Goal: Information Seeking & Learning: Find specific fact

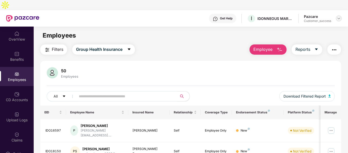
click at [341, 16] on img at bounding box center [339, 18] width 4 height 4
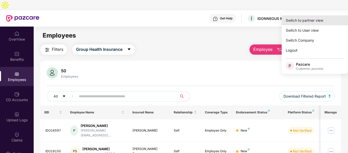
click at [307, 25] on div "Switch to partner view" at bounding box center [315, 20] width 66 height 10
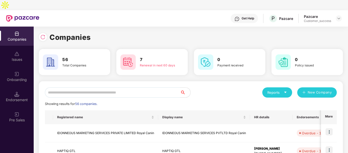
click at [139, 87] on input "text" at bounding box center [112, 92] width 135 height 10
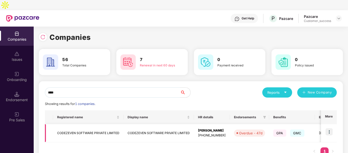
type input "****"
click at [327, 128] on img at bounding box center [329, 131] width 7 height 7
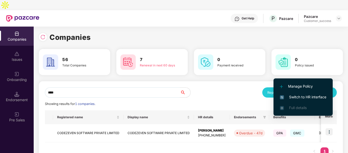
click at [283, 93] on li "Switch to HR interface" at bounding box center [303, 97] width 59 height 11
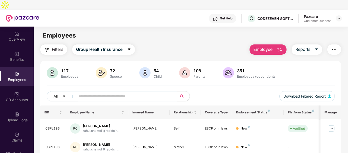
click at [106, 92] on input "text" at bounding box center [125, 96] width 92 height 8
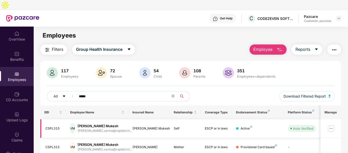
scroll to position [16, 0]
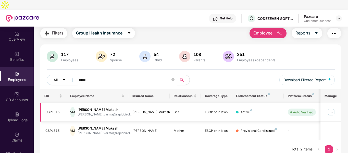
type input "*****"
click at [333, 108] on img at bounding box center [331, 112] width 8 height 8
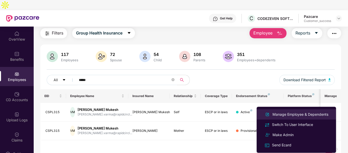
click at [276, 111] on div "Manage Employee & Dependents" at bounding box center [296, 114] width 66 height 6
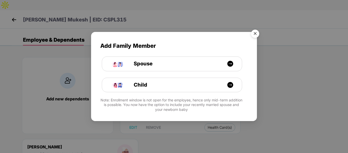
click at [253, 34] on img "Close" at bounding box center [255, 34] width 14 height 14
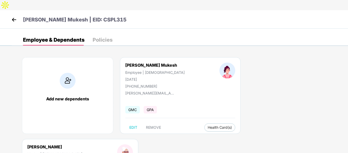
click at [15, 16] on img at bounding box center [14, 20] width 8 height 8
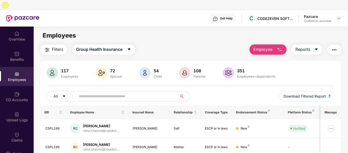
click at [92, 92] on input "text" at bounding box center [125, 96] width 92 height 8
paste input "**********"
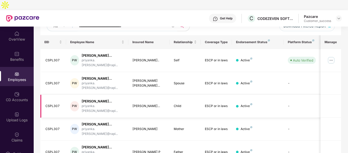
scroll to position [89, 0]
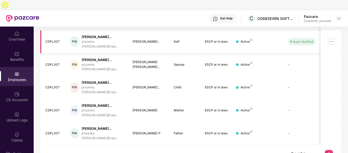
type input "**********"
click at [332, 38] on img at bounding box center [331, 42] width 8 height 8
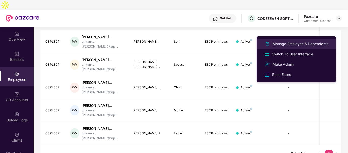
click at [280, 46] on div "Manage Employee & Dependents" at bounding box center [301, 44] width 58 height 6
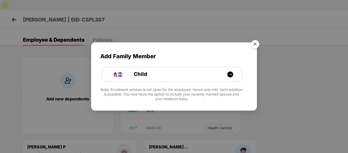
click at [254, 47] on img "Close" at bounding box center [255, 45] width 14 height 14
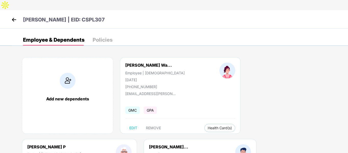
click at [15, 16] on img at bounding box center [14, 20] width 8 height 8
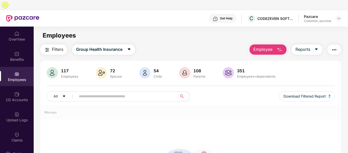
click at [141, 92] on input "text" at bounding box center [125, 96] width 92 height 8
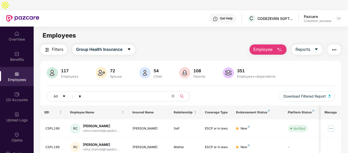
paste input "**********"
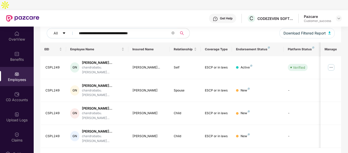
scroll to position [66, 0]
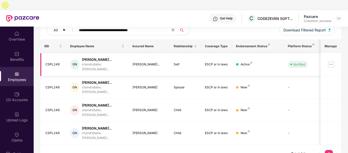
type input "**********"
click at [329, 60] on img at bounding box center [331, 64] width 8 height 8
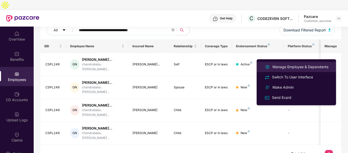
click at [281, 71] on li "Manage Employee & Dependents" at bounding box center [296, 67] width 79 height 10
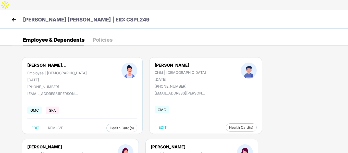
click at [15, 16] on img at bounding box center [14, 20] width 8 height 8
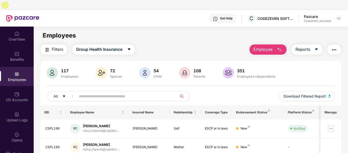
click at [105, 92] on input "text" at bounding box center [125, 96] width 92 height 8
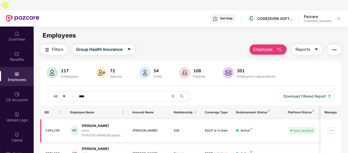
scroll to position [68, 0]
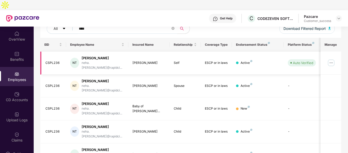
type input "****"
click at [331, 59] on img at bounding box center [331, 63] width 8 height 8
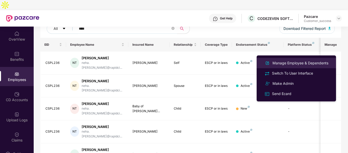
click at [295, 63] on div "Manage Employee & Dependents" at bounding box center [301, 63] width 58 height 6
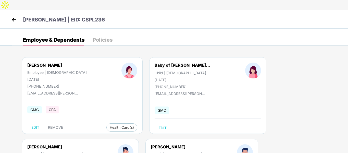
click at [12, 16] on img at bounding box center [14, 20] width 8 height 8
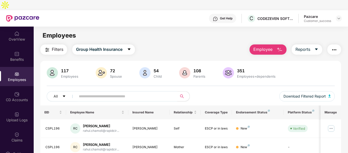
click at [104, 92] on input "text" at bounding box center [125, 96] width 92 height 8
paste input "**********"
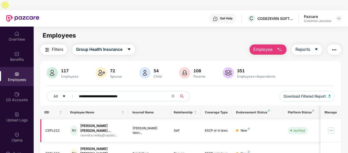
scroll to position [43, 0]
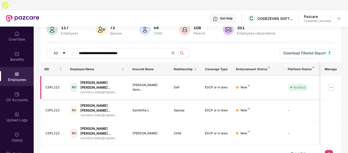
type input "**********"
click at [332, 83] on img at bounding box center [331, 87] width 8 height 8
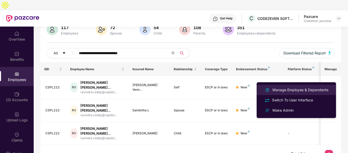
click at [284, 86] on li "Manage Employee & Dependents" at bounding box center [296, 90] width 79 height 10
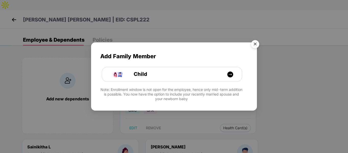
click at [258, 45] on img "Close" at bounding box center [255, 45] width 14 height 14
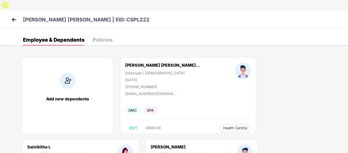
click at [17, 16] on img at bounding box center [14, 20] width 8 height 8
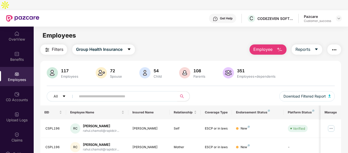
click at [118, 92] on input "text" at bounding box center [125, 96] width 92 height 8
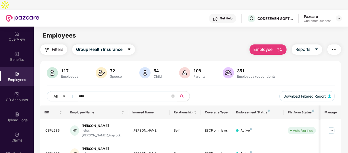
scroll to position [68, 0]
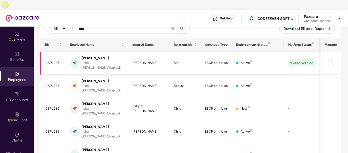
type input "****"
click at [333, 59] on img at bounding box center [331, 63] width 8 height 8
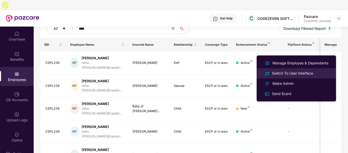
click at [272, 73] on div "Switch To User Interface" at bounding box center [292, 73] width 43 height 6
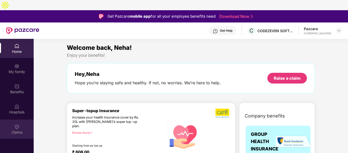
click at [15, 124] on img at bounding box center [16, 126] width 5 height 5
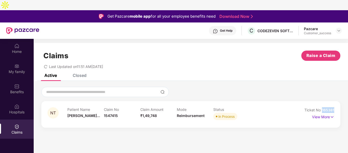
drag, startPoint x: 323, startPoint y: 99, endPoint x: 335, endPoint y: 100, distance: 12.8
click at [335, 101] on div "NT Patient Name [PERSON_NAME]... Claim No 1547415 Claim Amount ₹1,49,748 Mode R…" at bounding box center [190, 114] width 299 height 27
copy span "165381"
click at [189, 87] on div at bounding box center [190, 92] width 299 height 10
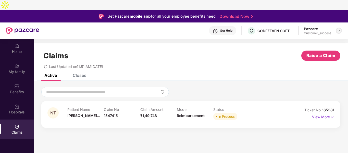
click at [341, 28] on div at bounding box center [339, 31] width 6 height 6
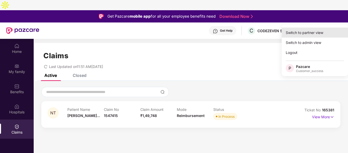
click at [313, 33] on div "Switch to partner view" at bounding box center [315, 33] width 66 height 10
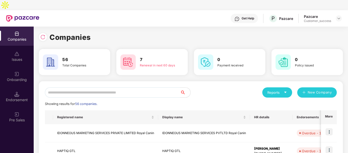
click at [136, 87] on input "text" at bounding box center [112, 92] width 135 height 10
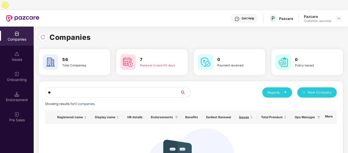
type input "*"
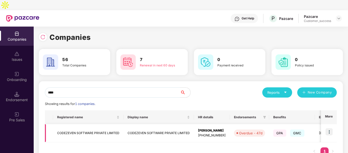
type input "****"
click at [329, 126] on td at bounding box center [329, 133] width 16 height 18
click at [330, 128] on img at bounding box center [329, 131] width 7 height 7
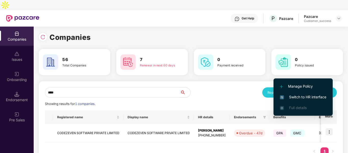
click at [285, 97] on span "Switch to HR interface" at bounding box center [303, 97] width 46 height 6
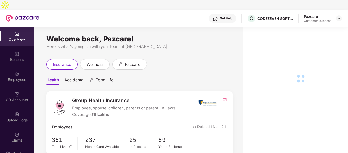
click at [19, 73] on div "Employees" at bounding box center [17, 76] width 34 height 19
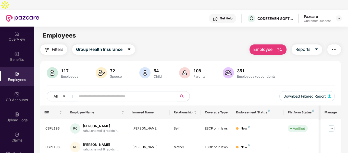
click at [122, 92] on input "text" at bounding box center [125, 96] width 92 height 8
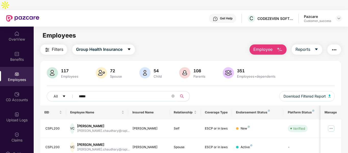
scroll to position [49, 0]
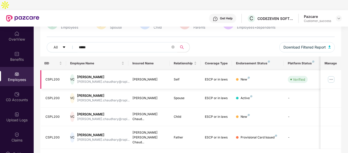
type input "*****"
click at [333, 75] on img at bounding box center [331, 79] width 8 height 8
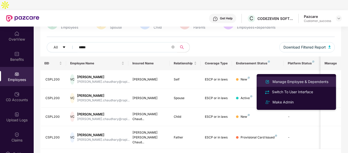
click at [297, 84] on div "Manage Employee & Dependents" at bounding box center [301, 82] width 58 height 6
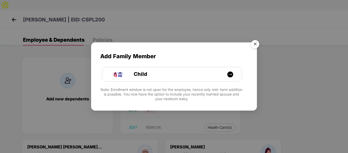
click at [254, 43] on img "Close" at bounding box center [255, 45] width 14 height 14
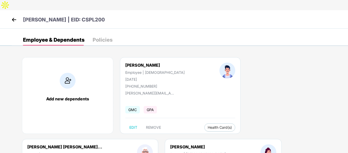
click at [12, 16] on img at bounding box center [14, 20] width 8 height 8
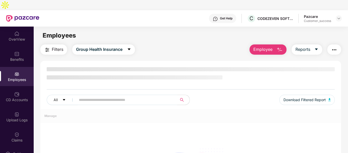
click at [123, 96] on input "text" at bounding box center [125, 100] width 92 height 8
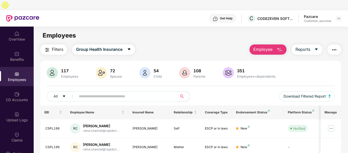
paste input "**********"
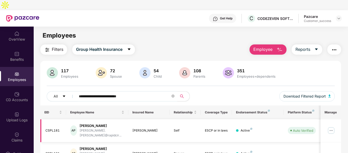
scroll to position [30, 0]
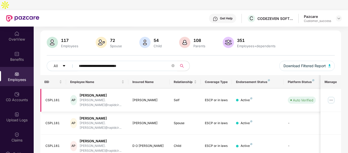
type input "**********"
click at [328, 96] on img at bounding box center [331, 100] width 8 height 8
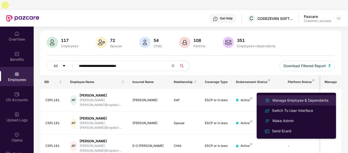
click at [292, 96] on li "Manage Employee & Dependents" at bounding box center [296, 100] width 79 height 10
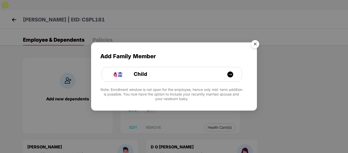
click at [255, 41] on img "Close" at bounding box center [255, 45] width 14 height 14
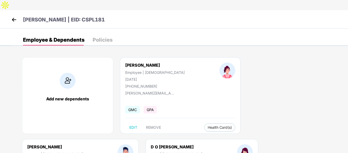
click at [13, 16] on img at bounding box center [14, 20] width 8 height 8
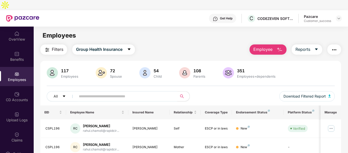
click at [99, 92] on input "text" at bounding box center [125, 96] width 92 height 8
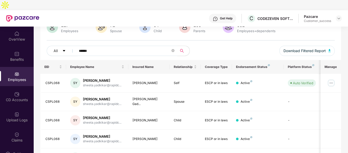
scroll to position [46, 0]
type input "******"
click at [332, 79] on img at bounding box center [331, 83] width 8 height 8
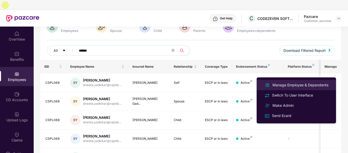
click at [295, 83] on div "Manage Employee & Dependents" at bounding box center [301, 85] width 58 height 6
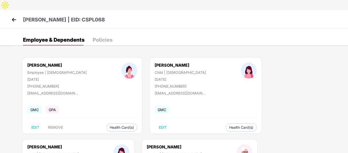
click at [8, 10] on div "[PERSON_NAME] | EID: CSPL068" at bounding box center [174, 19] width 348 height 18
click at [13, 16] on img at bounding box center [14, 20] width 8 height 8
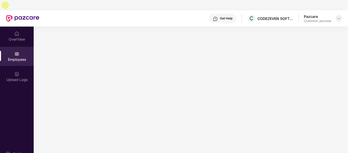
click at [337, 15] on div at bounding box center [339, 18] width 6 height 6
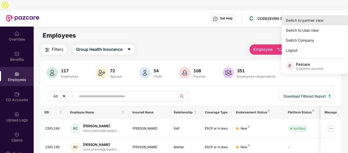
click at [303, 23] on div "Switch to partner view" at bounding box center [315, 20] width 66 height 10
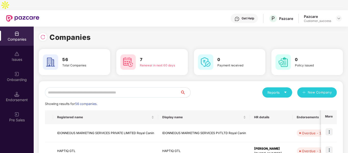
click at [168, 87] on input "text" at bounding box center [112, 92] width 135 height 10
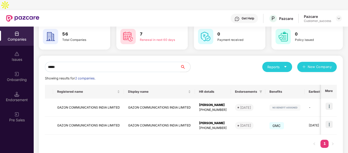
scroll to position [26, 0]
type input "*****"
click at [329, 121] on img at bounding box center [329, 124] width 7 height 7
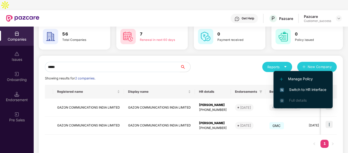
click at [283, 92] on img at bounding box center [282, 90] width 4 height 4
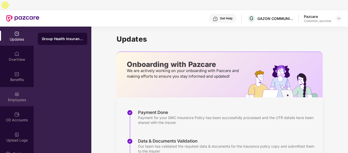
click at [16, 87] on div "Employees" at bounding box center [17, 96] width 34 height 19
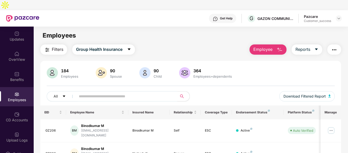
click at [100, 92] on input "text" at bounding box center [125, 96] width 92 height 8
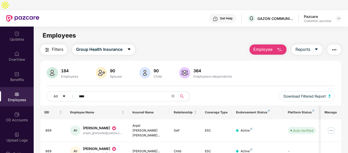
scroll to position [16, 0]
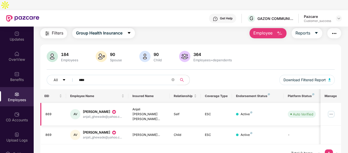
type input "****"
click at [333, 110] on img at bounding box center [331, 114] width 8 height 8
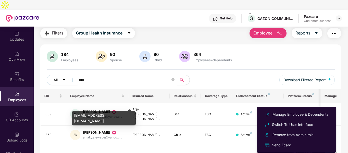
click at [105, 115] on div "[EMAIL_ADDRESS][DOMAIN_NAME]" at bounding box center [104, 118] width 64 height 14
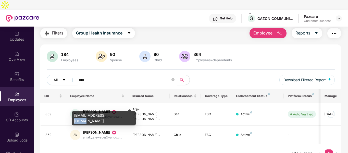
click at [105, 115] on div "[EMAIL_ADDRESS][DOMAIN_NAME]" at bounding box center [104, 118] width 64 height 14
copy div "[EMAIL_ADDRESS][DOMAIN_NAME]"
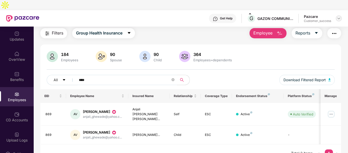
click at [339, 16] on img at bounding box center [339, 18] width 4 height 4
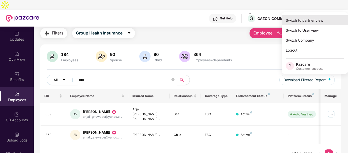
click at [315, 23] on div "Switch to partner view" at bounding box center [315, 20] width 66 height 10
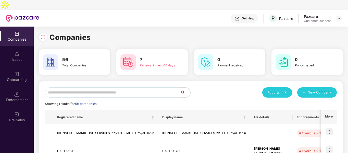
click at [149, 87] on input "text" at bounding box center [112, 92] width 135 height 10
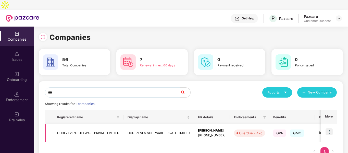
type input "***"
click at [330, 128] on img at bounding box center [329, 131] width 7 height 7
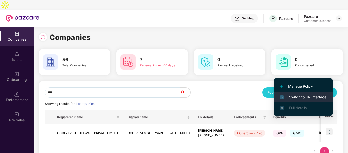
click at [297, 97] on span "Switch to HR interface" at bounding box center [303, 97] width 46 height 6
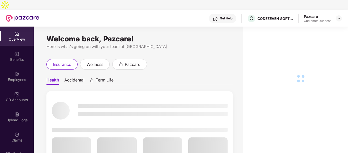
click at [18, 71] on img at bounding box center [16, 73] width 5 height 5
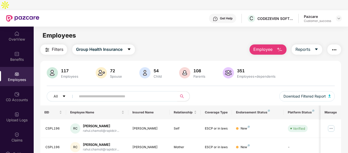
click at [108, 92] on input "text" at bounding box center [125, 96] width 92 height 8
paste input "*******"
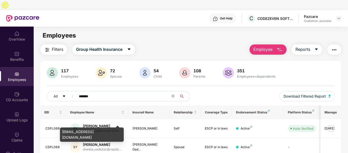
type input "*******"
click at [99, 131] on div "[EMAIL_ADDRESS][DOMAIN_NAME]" at bounding box center [92, 134] width 64 height 14
copy div "[EMAIL_ADDRESS][DOMAIN_NAME]"
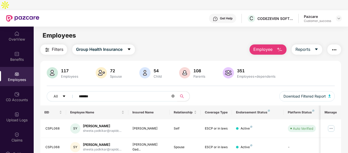
click at [173, 94] on icon "close-circle" at bounding box center [173, 95] width 3 height 3
paste input "*******"
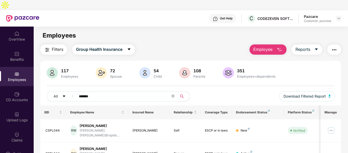
scroll to position [30, 0]
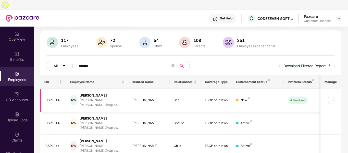
type input "*******"
click at [334, 96] on img at bounding box center [331, 100] width 8 height 8
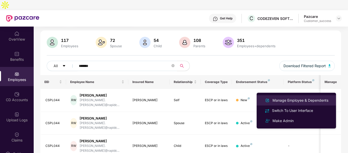
click at [291, 101] on div "Manage Employee & Dependents" at bounding box center [301, 101] width 58 height 6
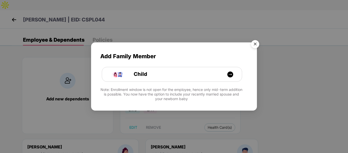
click at [257, 44] on img "Close" at bounding box center [255, 45] width 14 height 14
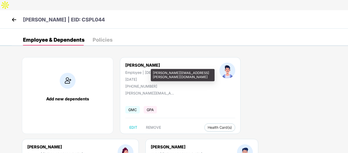
click at [139, 91] on div "[PERSON_NAME][EMAIL_ADDRESS][PERSON_NAME][DOMAIN_NAME]" at bounding box center [150, 93] width 51 height 4
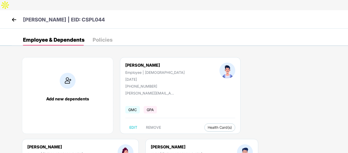
click at [159, 74] on div "[PERSON_NAME] Employee | [DEMOGRAPHIC_DATA] [DATE] [PHONE_NUMBER]" at bounding box center [155, 76] width 94 height 26
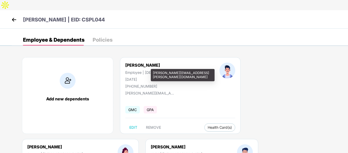
click at [155, 74] on div "[PERSON_NAME][EMAIL_ADDRESS][PERSON_NAME][DOMAIN_NAME]" at bounding box center [183, 75] width 64 height 12
copy div "[PERSON_NAME][EMAIL_ADDRESS][PERSON_NAME][DOMAIN_NAME]"
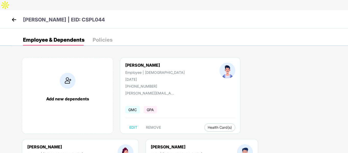
click at [13, 16] on img at bounding box center [14, 20] width 8 height 8
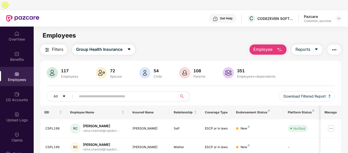
click at [155, 92] on input "text" at bounding box center [125, 96] width 92 height 8
paste input "*******"
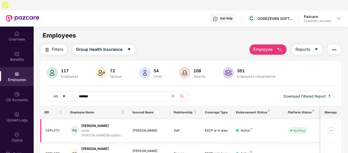
scroll to position [68, 0]
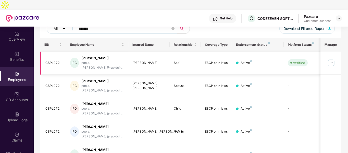
click at [333, 59] on img at bounding box center [331, 63] width 8 height 8
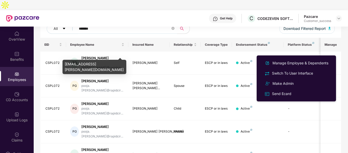
click at [96, 63] on div "[EMAIL_ADDRESS][PERSON_NAME][DOMAIN_NAME]" at bounding box center [95, 67] width 64 height 14
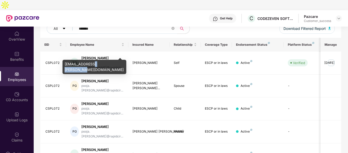
click at [96, 63] on div "[EMAIL_ADDRESS][PERSON_NAME][DOMAIN_NAME]" at bounding box center [95, 67] width 64 height 14
copy div "[EMAIL_ADDRESS][PERSON_NAME][DOMAIN_NAME]"
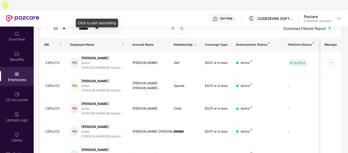
click at [114, 21] on div "Click to sort ascending" at bounding box center [97, 23] width 42 height 9
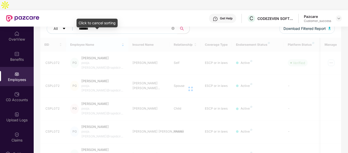
click at [130, 25] on input "*******" at bounding box center [125, 29] width 92 height 8
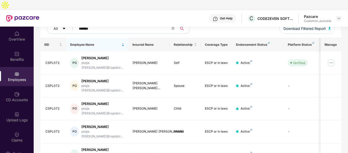
click at [130, 25] on input "*******" at bounding box center [125, 29] width 92 height 8
paste input "text"
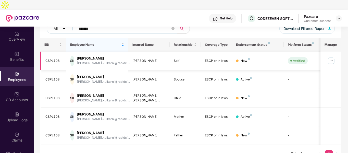
type input "*******"
click at [334, 57] on img at bounding box center [331, 61] width 8 height 8
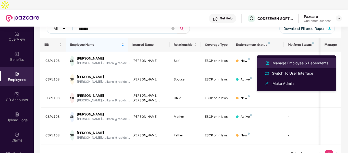
click at [286, 64] on div "Manage Employee & Dependents" at bounding box center [301, 63] width 58 height 6
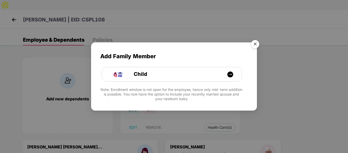
click at [254, 45] on img "Close" at bounding box center [255, 45] width 14 height 14
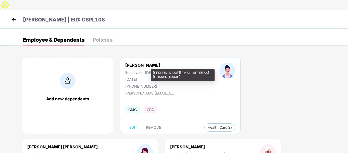
click at [132, 91] on div "[PERSON_NAME][EMAIL_ADDRESS][DOMAIN_NAME]" at bounding box center [150, 93] width 51 height 4
copy div "[PERSON_NAME][EMAIL_ADDRESS][DOMAIN_NAME]"
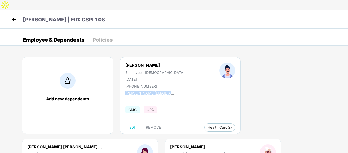
click at [15, 16] on img at bounding box center [14, 20] width 8 height 8
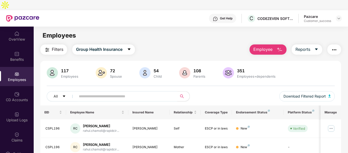
click at [130, 91] on span at bounding box center [125, 96] width 105 height 10
paste input "*******"
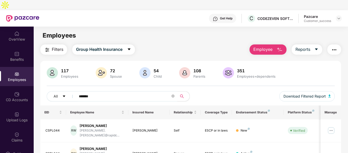
scroll to position [30, 0]
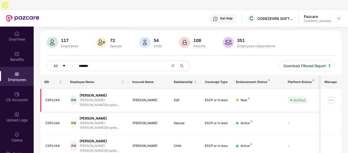
type input "*******"
click at [330, 96] on img at bounding box center [331, 100] width 8 height 8
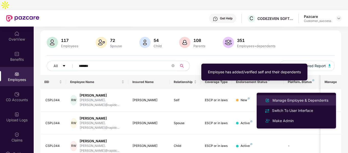
click at [278, 98] on div "Manage Employee & Dependents" at bounding box center [301, 101] width 58 height 6
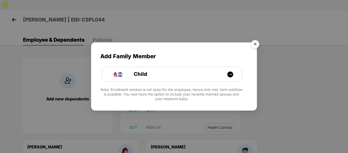
click at [253, 41] on img "Close" at bounding box center [255, 45] width 14 height 14
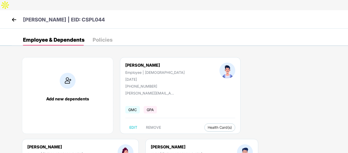
click at [16, 16] on img at bounding box center [14, 20] width 8 height 8
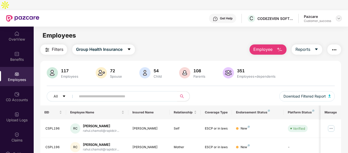
click at [339, 16] on img at bounding box center [339, 18] width 4 height 4
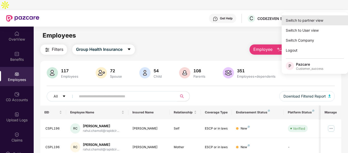
click at [304, 24] on div "Switch to partner view" at bounding box center [315, 20] width 66 height 10
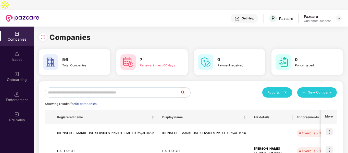
click at [111, 87] on input "text" at bounding box center [112, 92] width 135 height 10
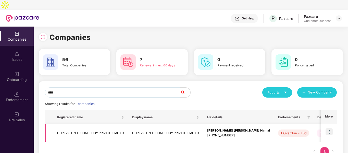
type input "****"
click at [327, 128] on img at bounding box center [329, 131] width 7 height 7
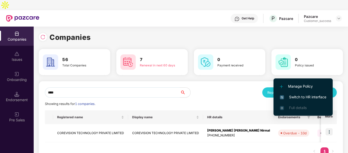
click at [284, 95] on span "Switch to HR interface" at bounding box center [303, 97] width 46 height 6
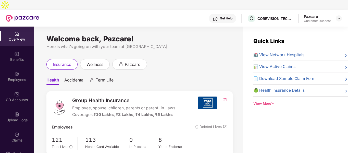
click at [11, 67] on div "Employees" at bounding box center [17, 76] width 34 height 19
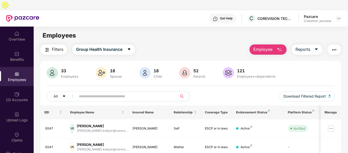
click at [104, 92] on input "text" at bounding box center [125, 96] width 92 height 8
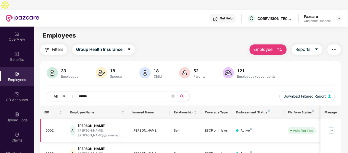
scroll to position [49, 0]
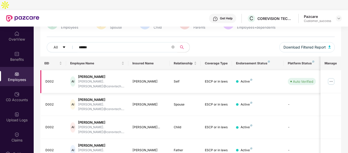
type input "******"
click at [331, 77] on img at bounding box center [331, 81] width 8 height 8
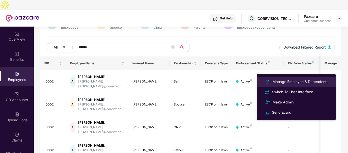
click at [290, 82] on div "Manage Employee & Dependents" at bounding box center [301, 82] width 58 height 6
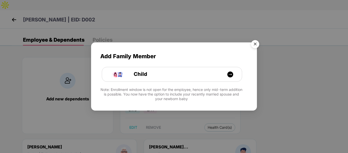
click at [255, 45] on img "Close" at bounding box center [255, 45] width 14 height 14
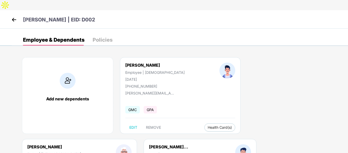
click at [13, 16] on img at bounding box center [14, 20] width 8 height 8
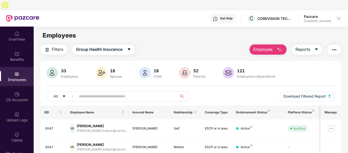
click at [159, 92] on input "text" at bounding box center [125, 96] width 92 height 8
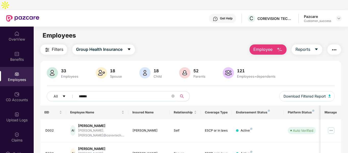
scroll to position [49, 0]
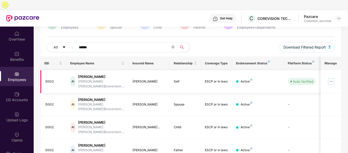
type input "******"
click at [331, 77] on img at bounding box center [331, 81] width 8 height 8
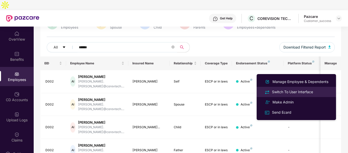
click at [271, 93] on div at bounding box center [267, 92] width 8 height 6
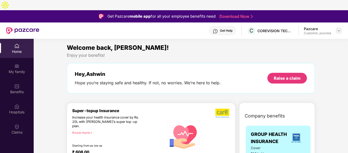
click at [339, 29] on img at bounding box center [339, 31] width 4 height 4
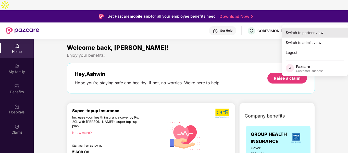
click at [304, 32] on div "Switch to partner view" at bounding box center [315, 33] width 66 height 10
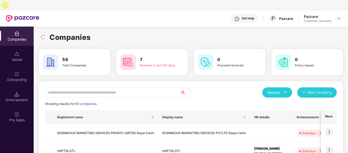
click at [132, 87] on input "text" at bounding box center [112, 92] width 135 height 10
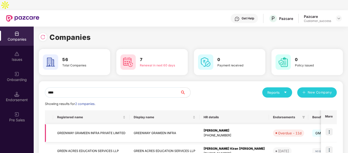
scroll to position [26, 0]
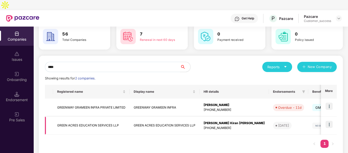
type input "****"
click at [328, 121] on img at bounding box center [329, 124] width 7 height 7
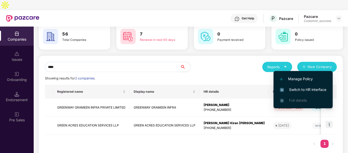
click at [303, 92] on span "Switch to HR interface" at bounding box center [303, 90] width 46 height 6
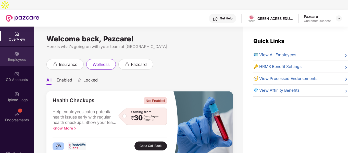
click at [18, 54] on div "Employees" at bounding box center [17, 56] width 34 height 19
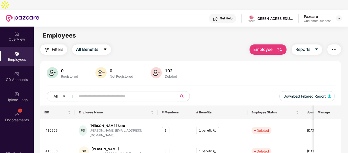
click at [108, 92] on input "text" at bounding box center [125, 96] width 92 height 8
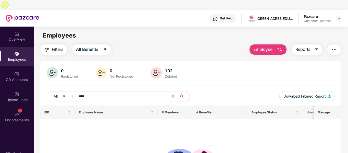
type input "****"
click at [343, 10] on header "Get Help GREEN ACRES EDUCATION SERVICES LLP Pazcare Customer_success" at bounding box center [174, 18] width 348 height 16
click at [340, 16] on img at bounding box center [339, 18] width 4 height 4
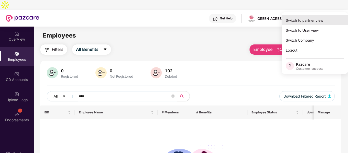
click at [313, 21] on div "Switch to partner view" at bounding box center [315, 20] width 66 height 10
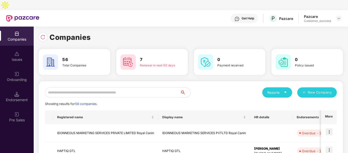
click at [159, 87] on input "text" at bounding box center [112, 92] width 135 height 10
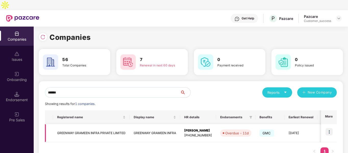
type input "******"
click at [329, 128] on img at bounding box center [329, 131] width 7 height 7
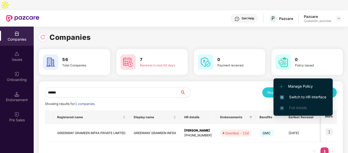
click at [299, 96] on span "Switch to HR interface" at bounding box center [303, 97] width 46 height 6
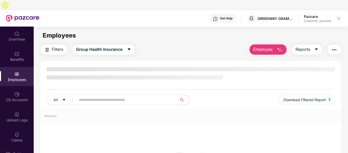
click at [14, 71] on img at bounding box center [16, 73] width 5 height 5
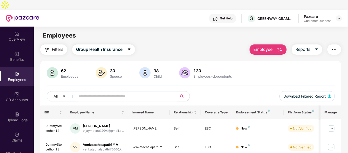
click at [112, 92] on input "text" at bounding box center [125, 96] width 92 height 8
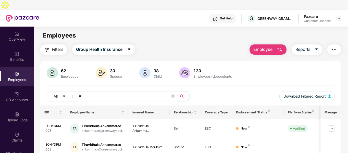
type input "*"
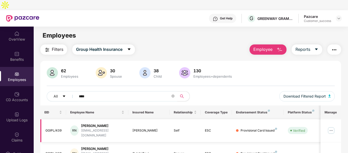
scroll to position [16, 0]
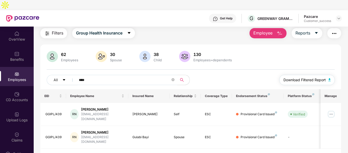
type input "****"
click at [330, 78] on img "button" at bounding box center [330, 79] width 3 height 3
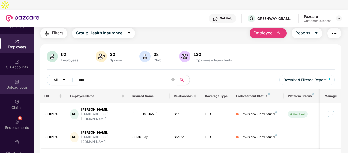
scroll to position [44, 0]
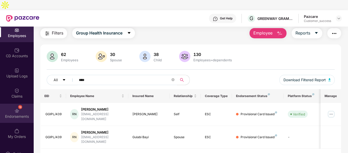
click at [13, 114] on div "Endorsements" at bounding box center [17, 116] width 34 height 5
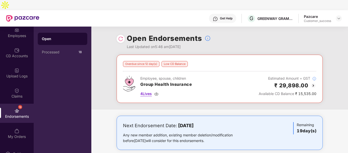
click at [156, 92] on img at bounding box center [156, 94] width 4 height 4
click at [55, 46] on div "Processed 18" at bounding box center [63, 52] width 50 height 12
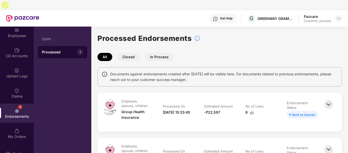
click at [339, 16] on img at bounding box center [339, 18] width 4 height 4
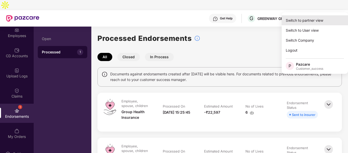
click at [318, 18] on div "Switch to partner view" at bounding box center [315, 20] width 66 height 10
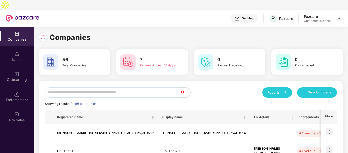
click at [132, 87] on input "text" at bounding box center [112, 92] width 135 height 10
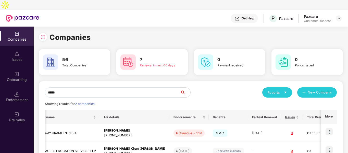
scroll to position [0, 99]
click at [118, 87] on input "*****" at bounding box center [112, 92] width 135 height 10
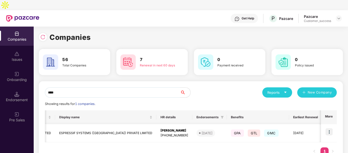
type input "****"
click at [330, 128] on img at bounding box center [329, 131] width 7 height 7
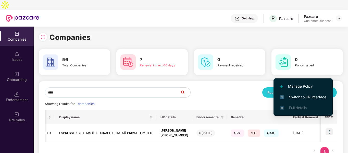
click at [295, 96] on span "Switch to HR interface" at bounding box center [303, 97] width 46 height 6
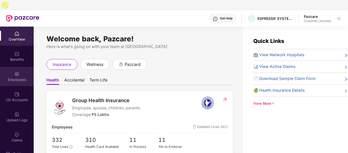
click at [20, 77] on div "Employees" at bounding box center [17, 79] width 34 height 5
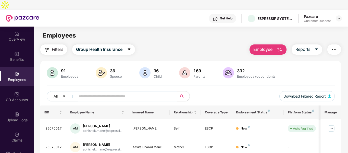
click at [131, 92] on input "text" at bounding box center [125, 96] width 92 height 8
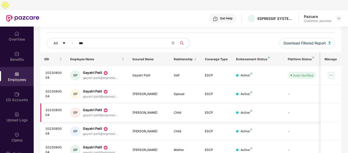
scroll to position [53, 0]
type input "***"
click at [334, 71] on img at bounding box center [331, 75] width 8 height 8
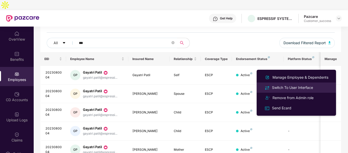
click at [275, 89] on div "Switch To User Interface" at bounding box center [292, 88] width 43 height 6
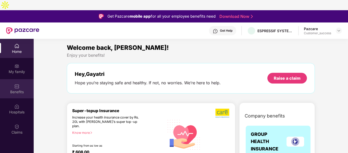
click at [14, 79] on div "Benefits" at bounding box center [17, 88] width 34 height 19
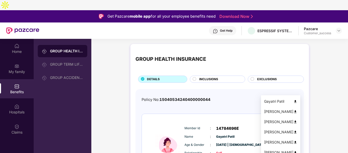
scroll to position [29, 0]
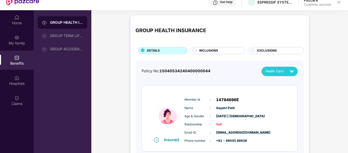
click at [225, 97] on span "14784696E" at bounding box center [227, 100] width 23 height 6
drag, startPoint x: 217, startPoint y: 89, endPoint x: 242, endPoint y: 89, distance: 24.8
click at [242, 97] on div "Member Id : 14784696E" at bounding box center [235, 100] width 101 height 6
copy span "14784696E"
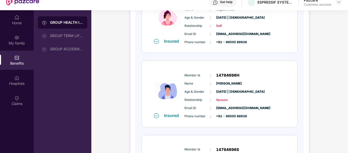
scroll to position [0, 0]
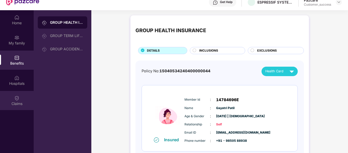
click at [16, 91] on div "Claims" at bounding box center [17, 100] width 34 height 19
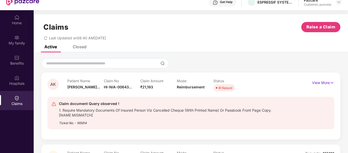
scroll to position [13, 0]
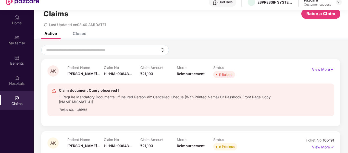
click at [331, 67] on img at bounding box center [332, 70] width 4 height 6
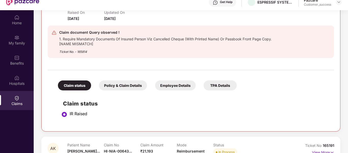
scroll to position [93, 0]
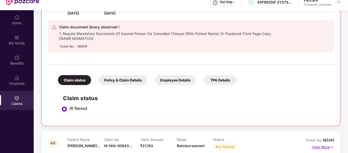
click at [331, 144] on img at bounding box center [332, 147] width 4 height 6
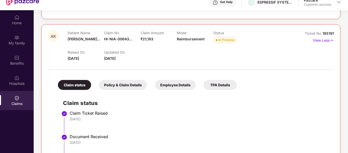
scroll to position [199, 0]
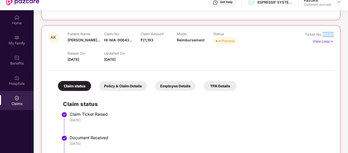
drag, startPoint x: 323, startPoint y: 24, endPoint x: 338, endPoint y: 22, distance: 15.4
click at [338, 25] on div "AK Patient Name [PERSON_NAME]... Claim No HI-NIA-00643... Claim Amount ₹21,193 …" at bounding box center [190, 134] width 299 height 219
copy span "165191"
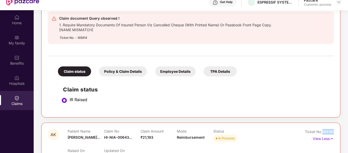
scroll to position [93, 0]
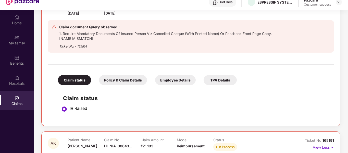
click at [330, 20] on div "Claim document Query observed ! 1. Require Mandatory Documents Of Insured Perso…" at bounding box center [191, 36] width 286 height 32
drag, startPoint x: 340, startPoint y: 90, endPoint x: 344, endPoint y: 82, distance: 9.3
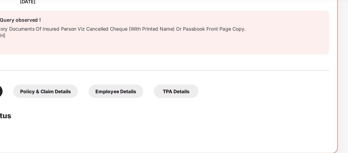
scroll to position [29, 0]
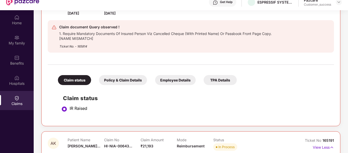
drag, startPoint x: 80, startPoint y: 116, endPoint x: 63, endPoint y: 135, distance: 25.5
click at [94, 41] on div "Claim document Query observed ! 1. Require Mandatory Documents Of Insured Perso…" at bounding box center [191, 36] width 286 height 32
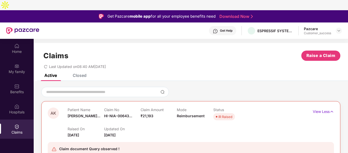
scroll to position [0, 0]
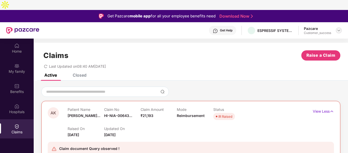
click at [337, 27] on div at bounding box center [339, 30] width 6 height 6
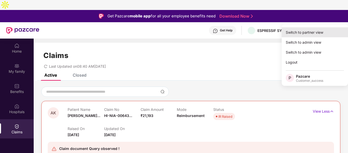
click at [306, 31] on div "Switch to partner view" at bounding box center [315, 32] width 66 height 10
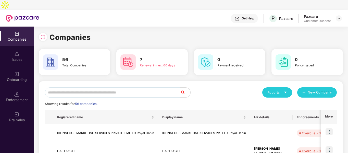
click at [110, 87] on input "text" at bounding box center [112, 92] width 135 height 10
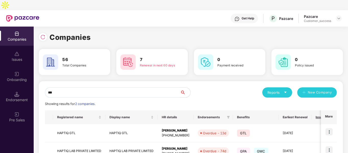
scroll to position [26, 0]
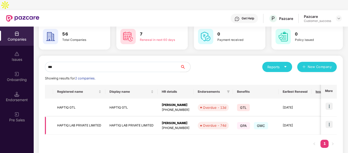
type input "***"
click at [81, 117] on td "HAPTIQ LAB PRIVATE LIMITED" at bounding box center [79, 126] width 52 height 18
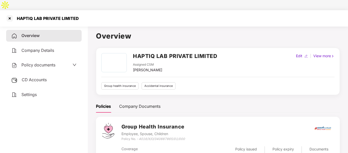
click at [45, 62] on span "Policy documents" at bounding box center [38, 64] width 34 height 5
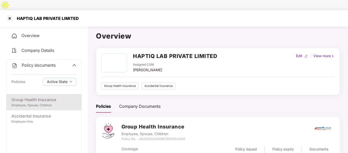
click at [32, 97] on div "Group Health Insurance" at bounding box center [43, 100] width 65 height 6
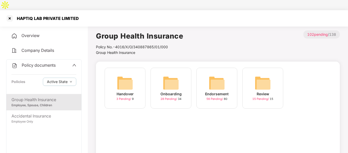
click at [52, 48] on span "Company Details" at bounding box center [37, 50] width 33 height 5
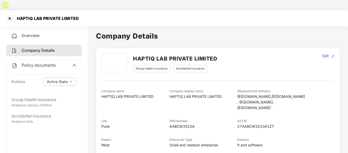
click at [58, 30] on div "Overview" at bounding box center [44, 36] width 76 height 12
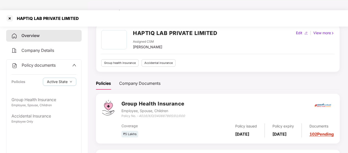
scroll to position [26, 0]
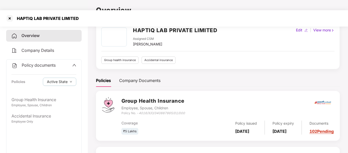
click at [154, 111] on icon "4016/X/O/340887865/01/000" at bounding box center [162, 113] width 46 height 4
click at [10, 14] on div at bounding box center [10, 18] width 8 height 8
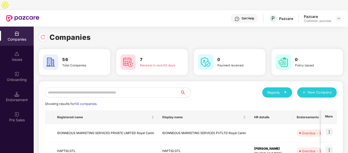
click at [103, 87] on input "text" at bounding box center [112, 92] width 135 height 10
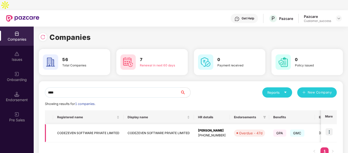
type input "****"
click at [328, 128] on img at bounding box center [329, 131] width 7 height 7
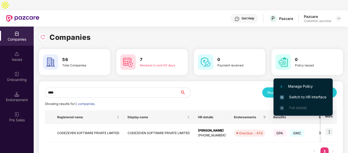
click at [291, 96] on span "Switch to HR interface" at bounding box center [303, 97] width 46 height 6
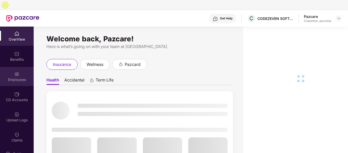
click at [14, 77] on div "Employees" at bounding box center [17, 79] width 34 height 5
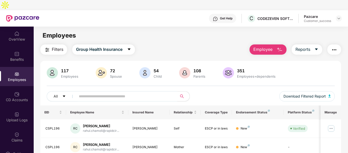
click at [91, 92] on input "text" at bounding box center [125, 96] width 92 height 8
paste input "*******"
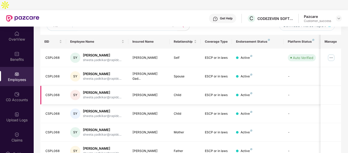
scroll to position [86, 0]
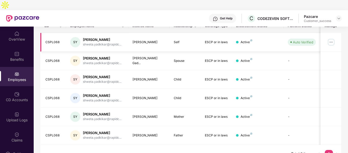
type input "*******"
click at [335, 38] on img at bounding box center [331, 42] width 8 height 8
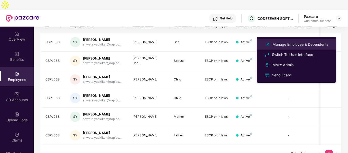
click at [311, 43] on div "Manage Employee & Dependents" at bounding box center [301, 45] width 58 height 6
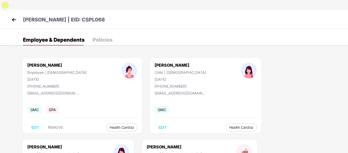
click at [14, 16] on img at bounding box center [14, 20] width 8 height 8
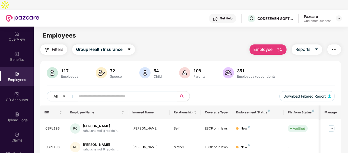
click at [97, 92] on input "text" at bounding box center [125, 96] width 92 height 8
paste input "*******"
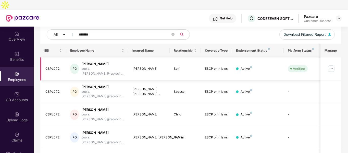
scroll to position [68, 0]
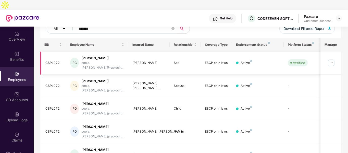
type input "*******"
click at [328, 52] on td at bounding box center [331, 63] width 21 height 23
click at [331, 59] on img at bounding box center [331, 63] width 8 height 8
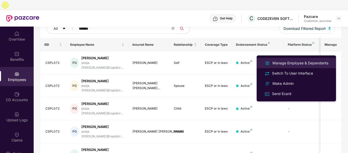
click at [290, 63] on div "Manage Employee & Dependents" at bounding box center [301, 63] width 58 height 6
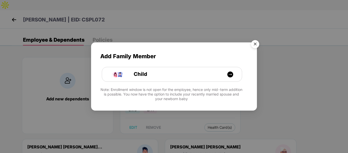
click at [256, 45] on img "Close" at bounding box center [255, 45] width 14 height 14
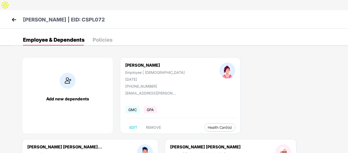
click at [17, 16] on img at bounding box center [14, 20] width 8 height 8
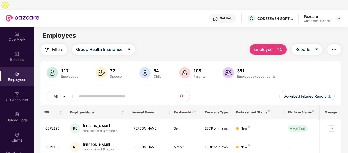
click at [95, 92] on input "text" at bounding box center [125, 96] width 92 height 8
paste input "*******"
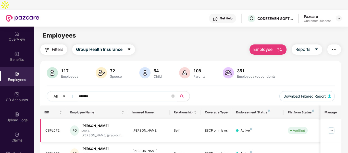
scroll to position [68, 0]
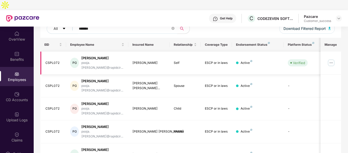
type input "*******"
click at [333, 59] on img at bounding box center [331, 63] width 8 height 8
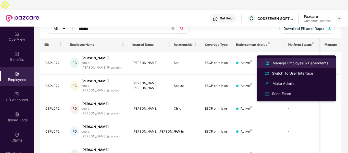
click at [291, 63] on div "Manage Employee & Dependents" at bounding box center [301, 63] width 58 height 6
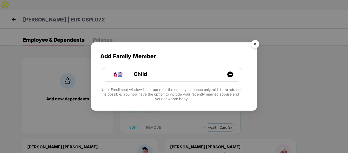
click at [252, 42] on img "Close" at bounding box center [255, 45] width 14 height 14
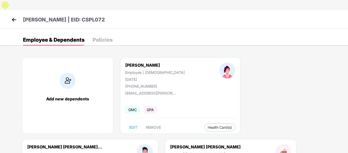
click at [14, 16] on img at bounding box center [14, 20] width 8 height 8
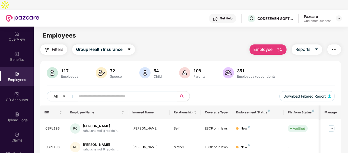
click at [133, 92] on input "text" at bounding box center [125, 96] width 92 height 8
paste input "*******"
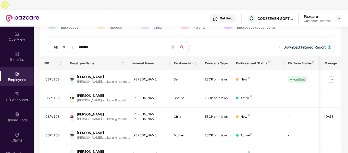
scroll to position [49, 0]
type input "*******"
click at [333, 75] on img at bounding box center [331, 79] width 8 height 8
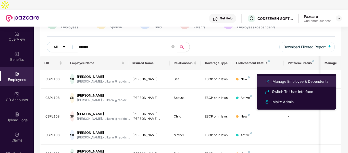
click at [274, 82] on div "Manage Employee & Dependents" at bounding box center [301, 82] width 58 height 6
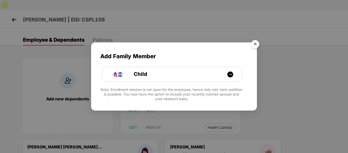
click at [256, 44] on img "Close" at bounding box center [255, 45] width 14 height 14
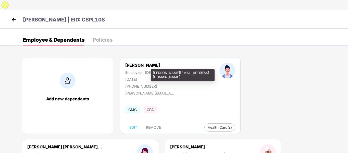
click at [137, 91] on div "[PERSON_NAME][EMAIL_ADDRESS][DOMAIN_NAME]" at bounding box center [150, 93] width 51 height 4
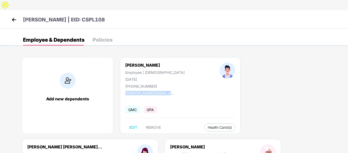
click at [14, 16] on img at bounding box center [14, 20] width 8 height 8
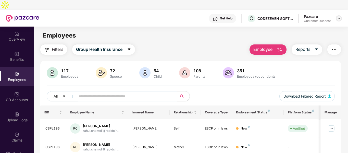
click at [337, 16] on img at bounding box center [339, 18] width 4 height 4
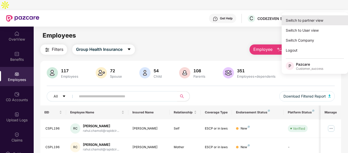
click at [303, 19] on div "Switch to partner view" at bounding box center [315, 20] width 66 height 10
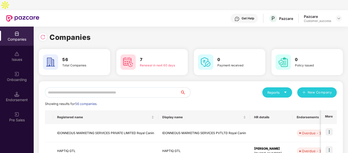
click at [133, 87] on input "text" at bounding box center [112, 92] width 135 height 10
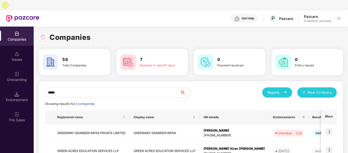
type input "*****"
click at [330, 128] on img at bounding box center [329, 131] width 7 height 7
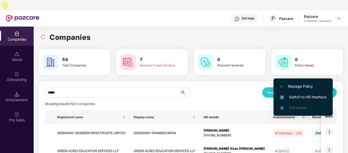
click at [299, 94] on li "Switch to HR interface" at bounding box center [303, 97] width 59 height 11
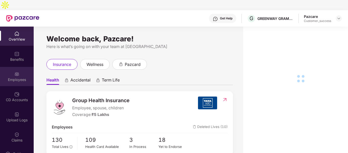
click at [11, 67] on div "Employees" at bounding box center [17, 76] width 34 height 19
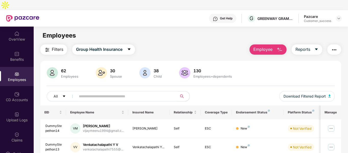
click at [93, 92] on input "text" at bounding box center [125, 96] width 92 height 8
paste input "**********"
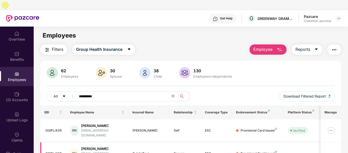
scroll to position [16, 0]
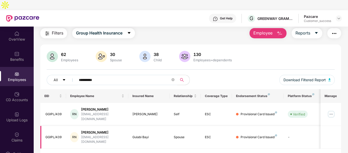
type input "**********"
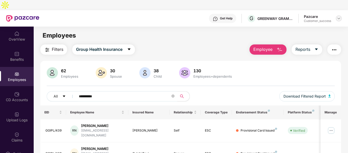
click at [339, 16] on img at bounding box center [339, 18] width 4 height 4
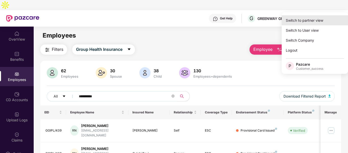
click at [317, 19] on div "Switch to partner view" at bounding box center [315, 20] width 66 height 10
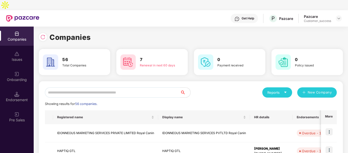
click at [77, 87] on input "text" at bounding box center [112, 92] width 135 height 10
type input "*"
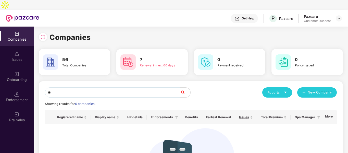
type input "*"
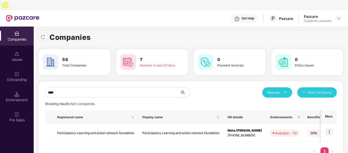
type input "****"
click at [86, 124] on td "Participatory Learning and action network foundation" at bounding box center [95, 133] width 85 height 18
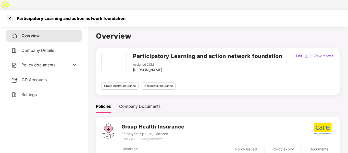
click at [47, 62] on div "Policy documents" at bounding box center [33, 65] width 44 height 7
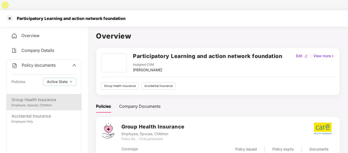
click at [43, 103] on div "Employee, Spouse, Children" at bounding box center [43, 105] width 65 height 5
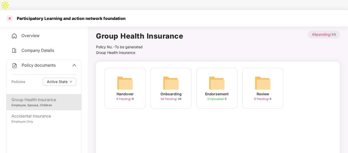
click at [11, 14] on div at bounding box center [10, 18] width 8 height 8
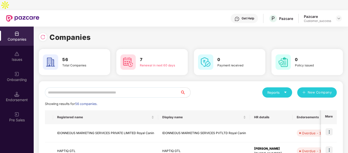
click at [97, 87] on input "text" at bounding box center [112, 92] width 135 height 10
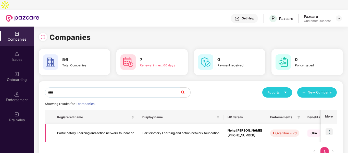
type input "****"
click at [328, 128] on img at bounding box center [329, 131] width 7 height 7
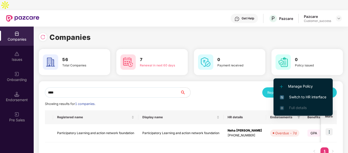
click at [284, 97] on img at bounding box center [282, 97] width 4 height 4
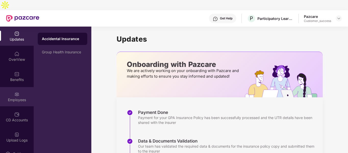
click at [11, 87] on div "Employees" at bounding box center [17, 96] width 34 height 19
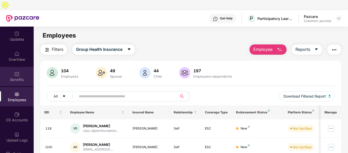
click at [17, 71] on img at bounding box center [16, 73] width 5 height 5
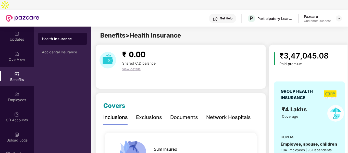
click at [184, 113] on div "Documents" at bounding box center [184, 117] width 28 height 8
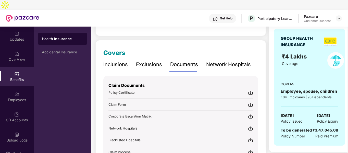
scroll to position [55, 0]
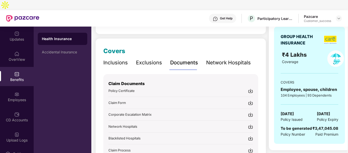
click at [251, 100] on img at bounding box center [250, 102] width 5 height 5
